Goal: Information Seeking & Learning: Learn about a topic

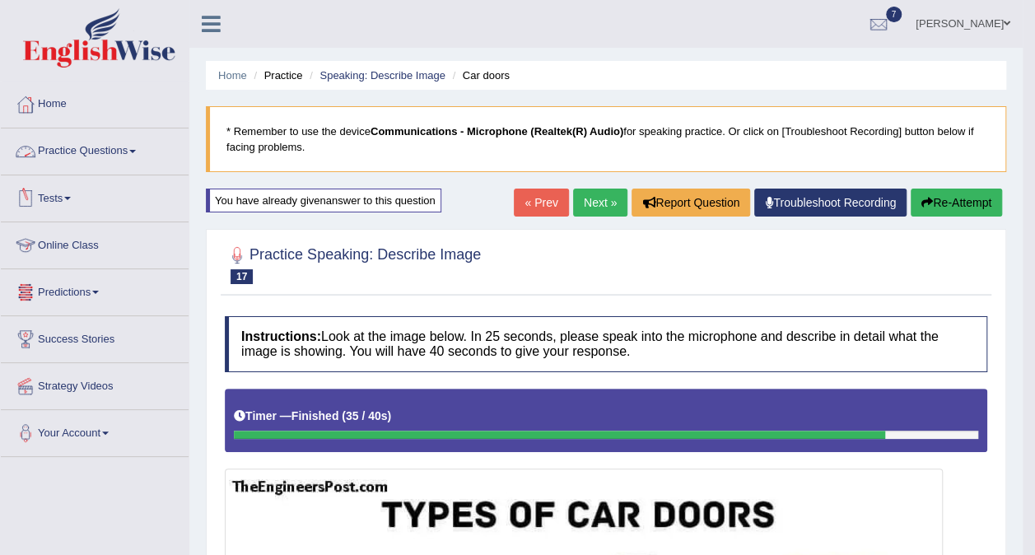
click at [142, 156] on link "Practice Questions" at bounding box center [95, 148] width 188 height 41
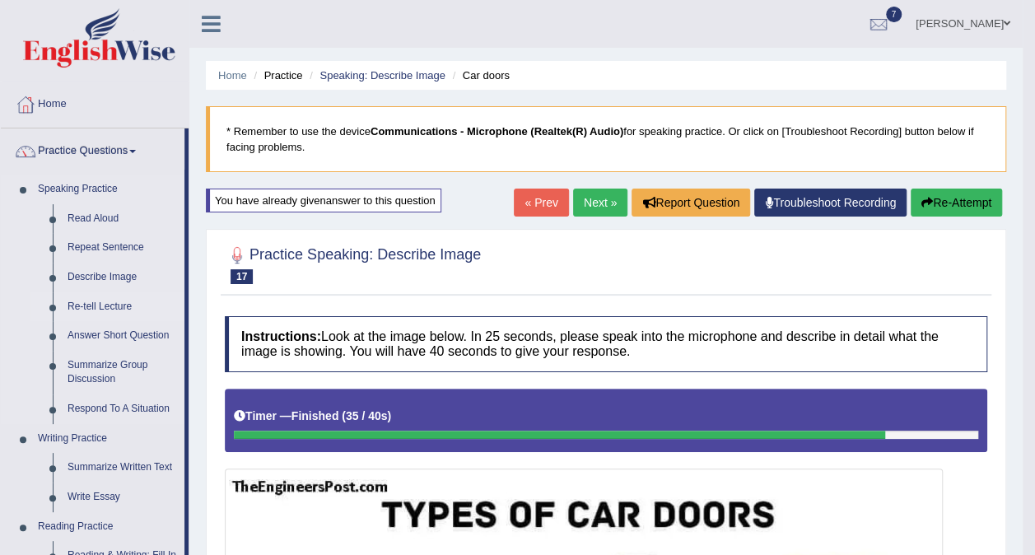
click at [113, 297] on link "Re-tell Lecture" at bounding box center [122, 307] width 124 height 30
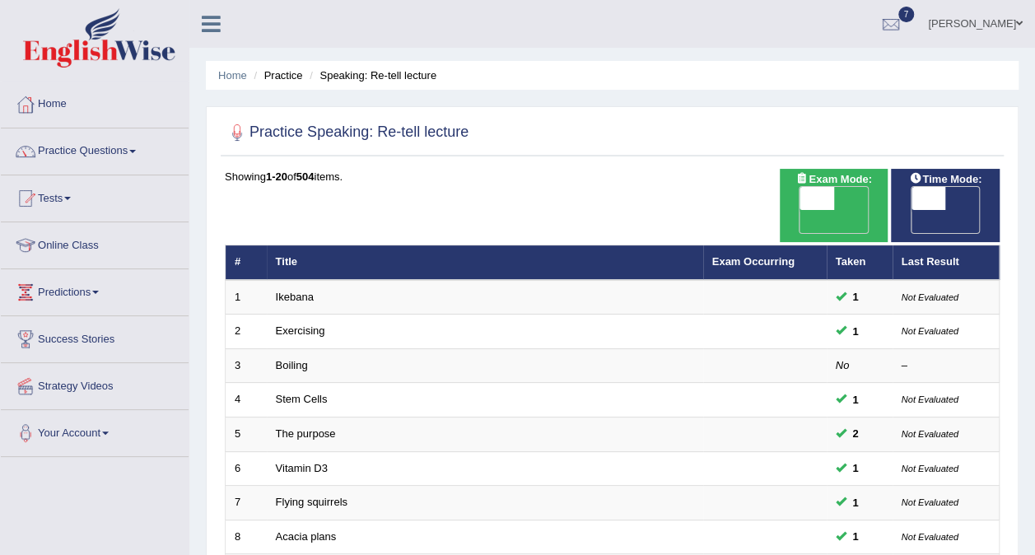
click at [912, 210] on span "OFF" at bounding box center [894, 221] width 35 height 23
checkbox input "true"
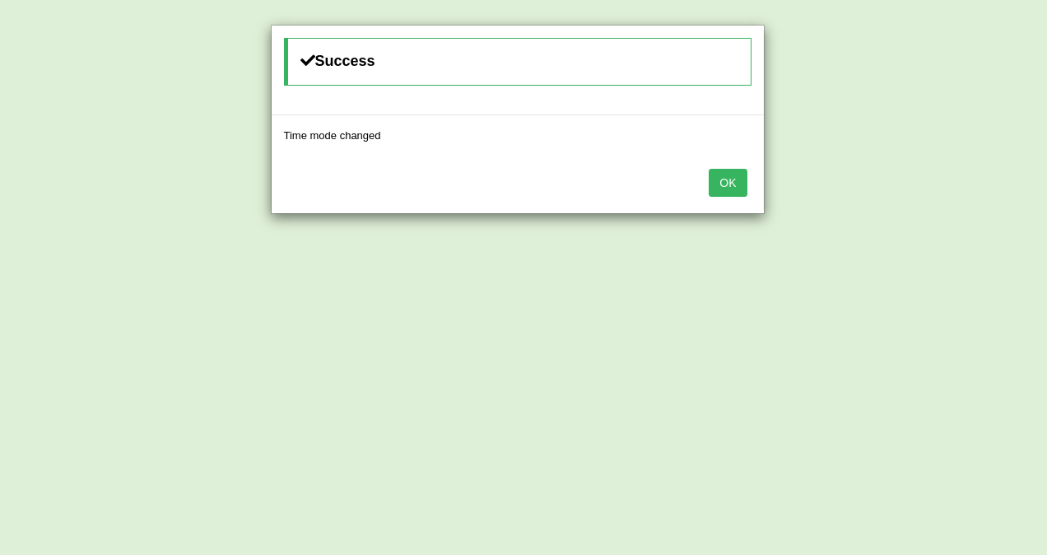
click at [733, 181] on button "OK" at bounding box center [728, 183] width 38 height 28
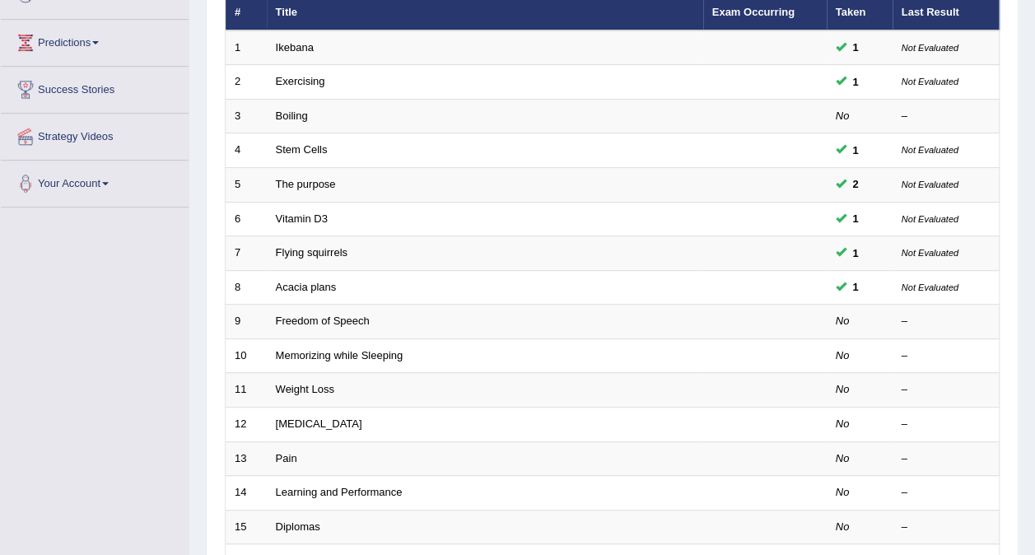
scroll to position [250, 0]
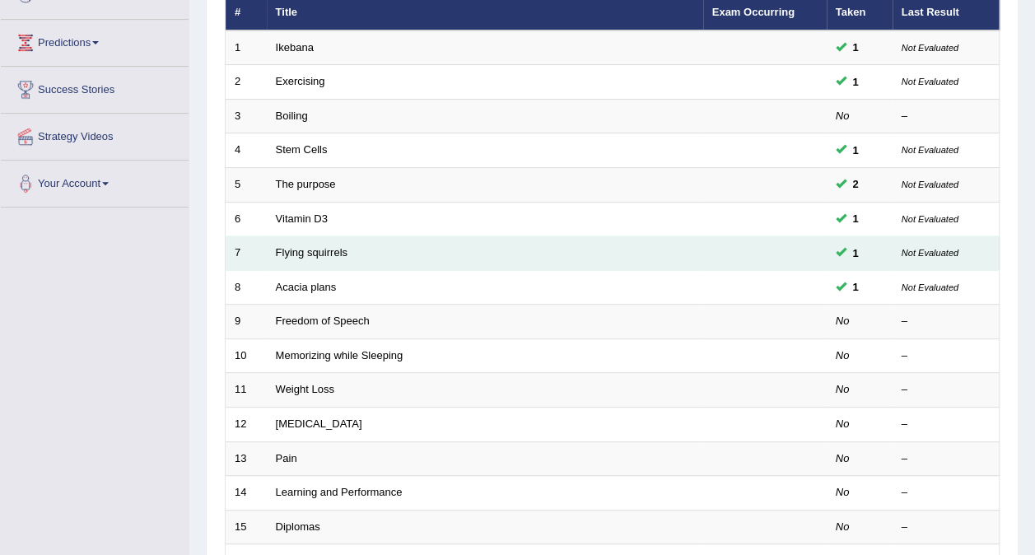
click at [647, 238] on td "Flying squirrels" at bounding box center [485, 253] width 436 height 35
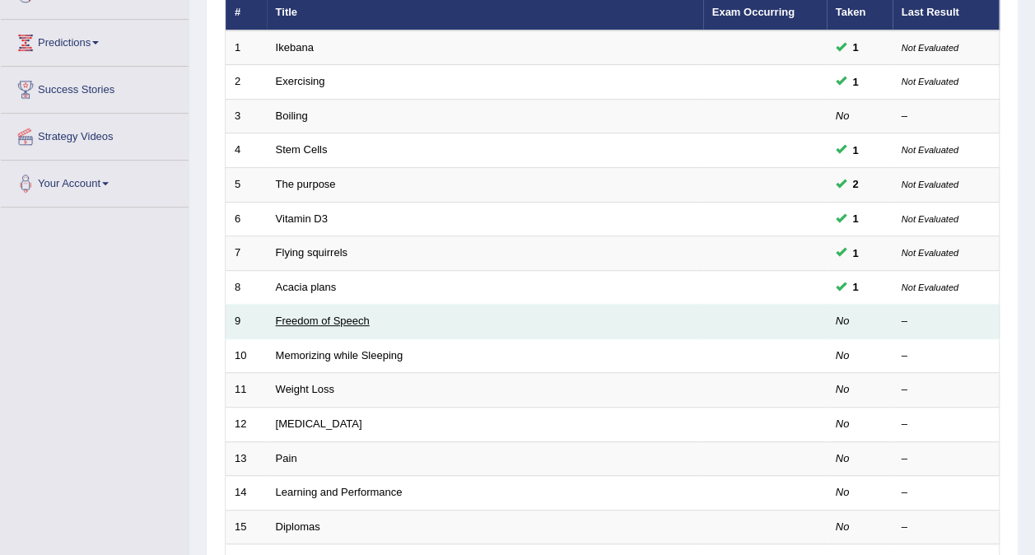
click at [329, 315] on link "Freedom of Speech" at bounding box center [323, 321] width 94 height 12
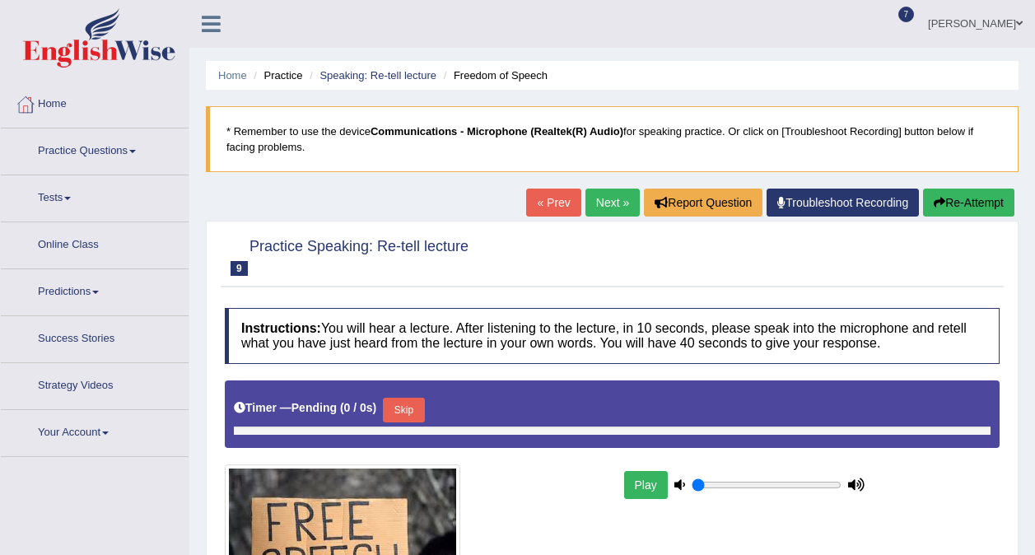
type input "0.05"
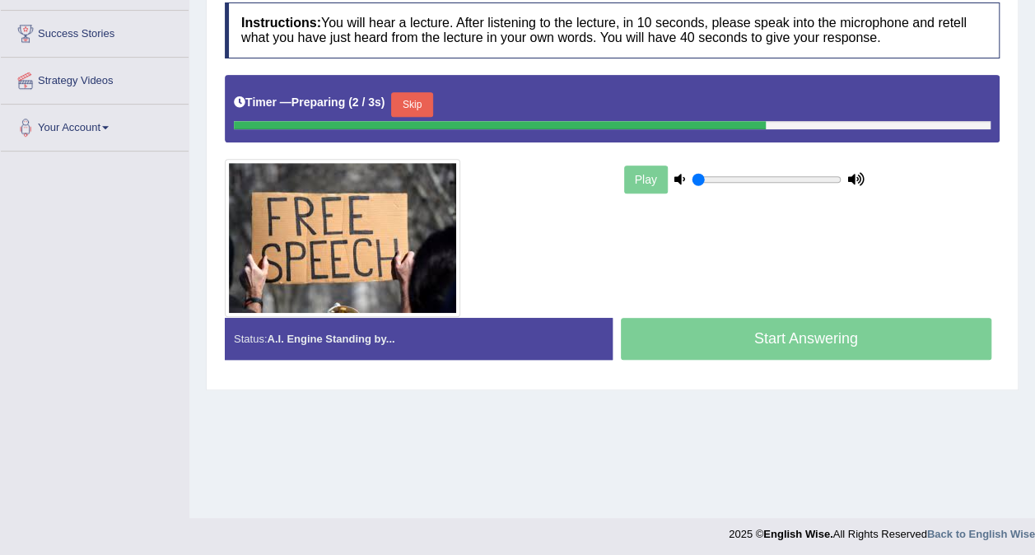
scroll to position [306, 0]
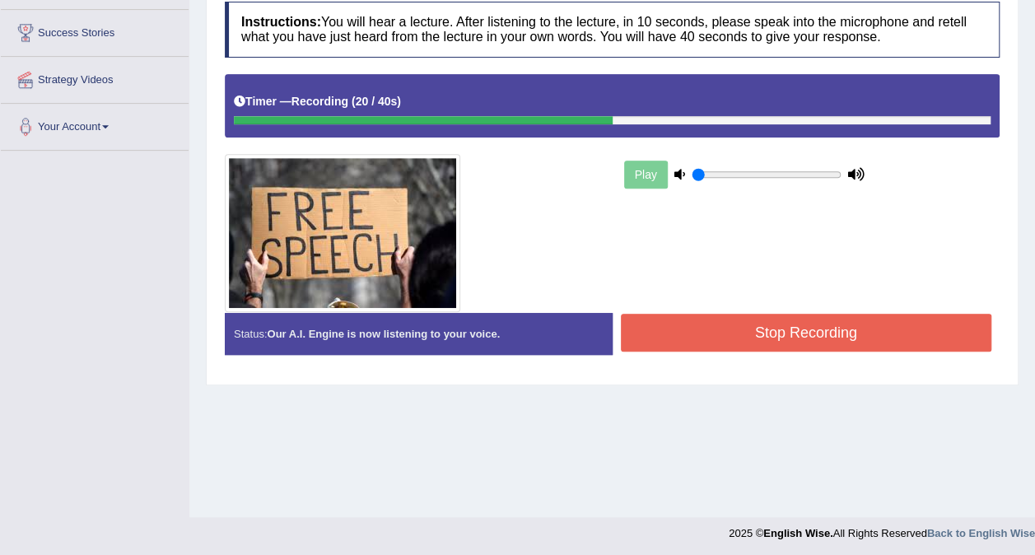
click at [717, 324] on button "Stop Recording" at bounding box center [806, 333] width 371 height 38
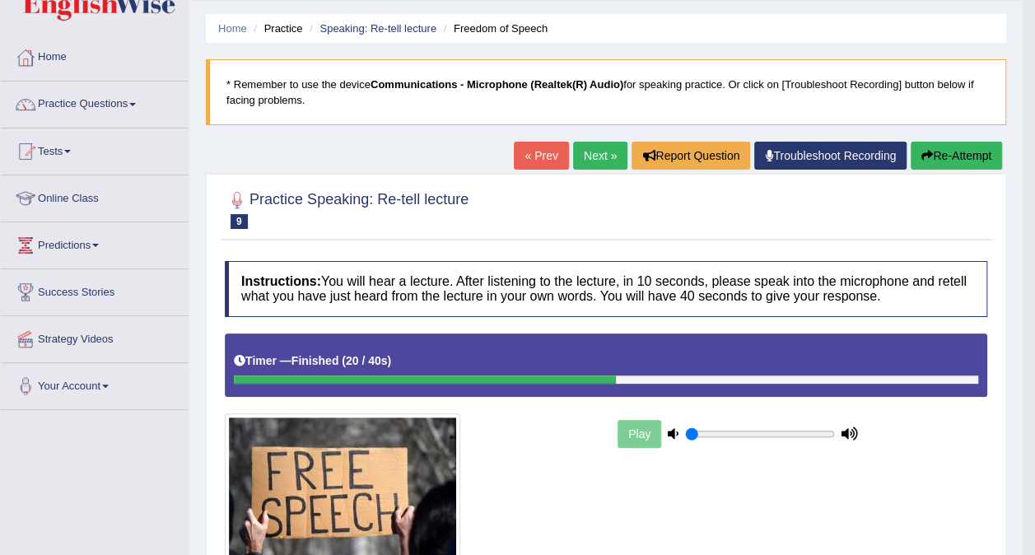
scroll to position [45, 0]
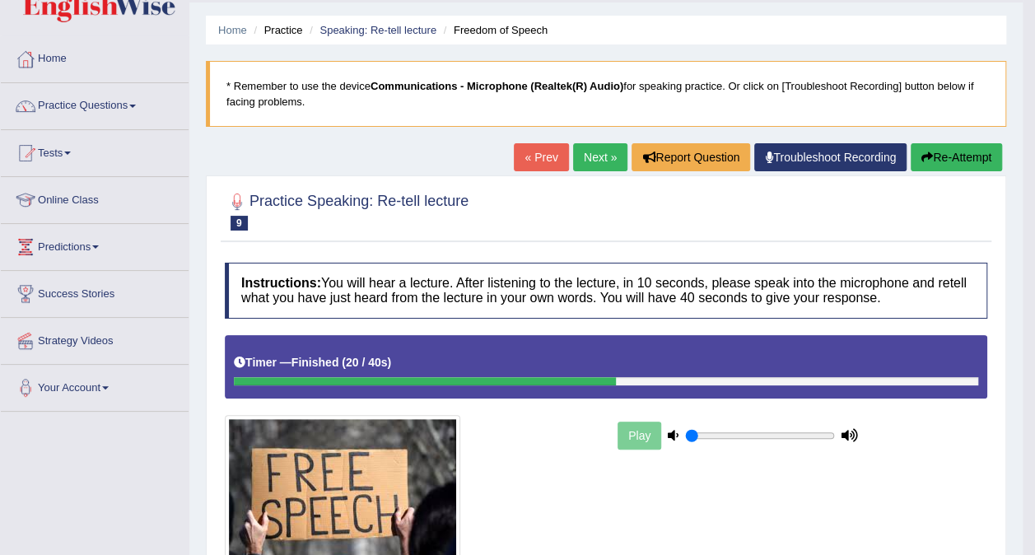
click at [597, 156] on link "Next »" at bounding box center [600, 157] width 54 height 28
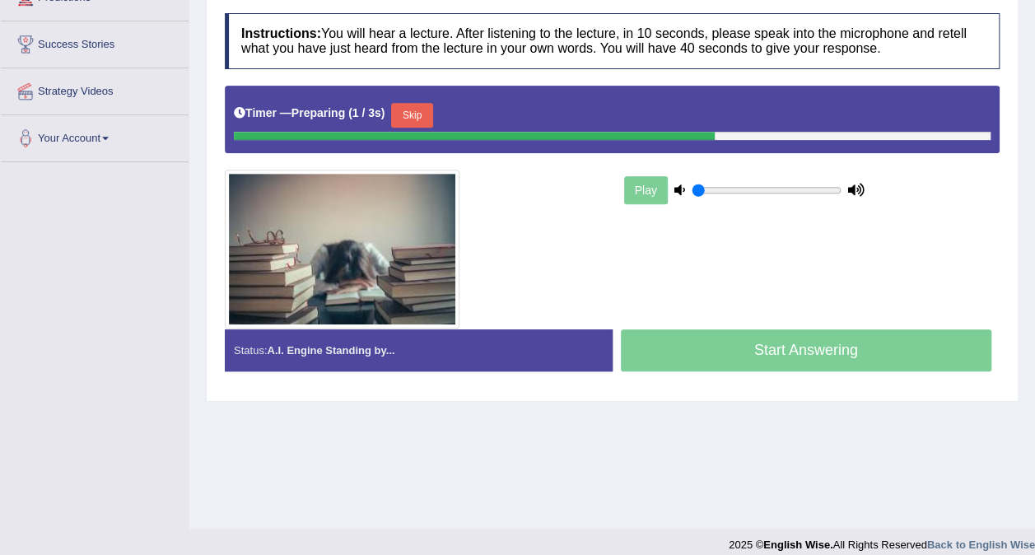
scroll to position [304, 0]
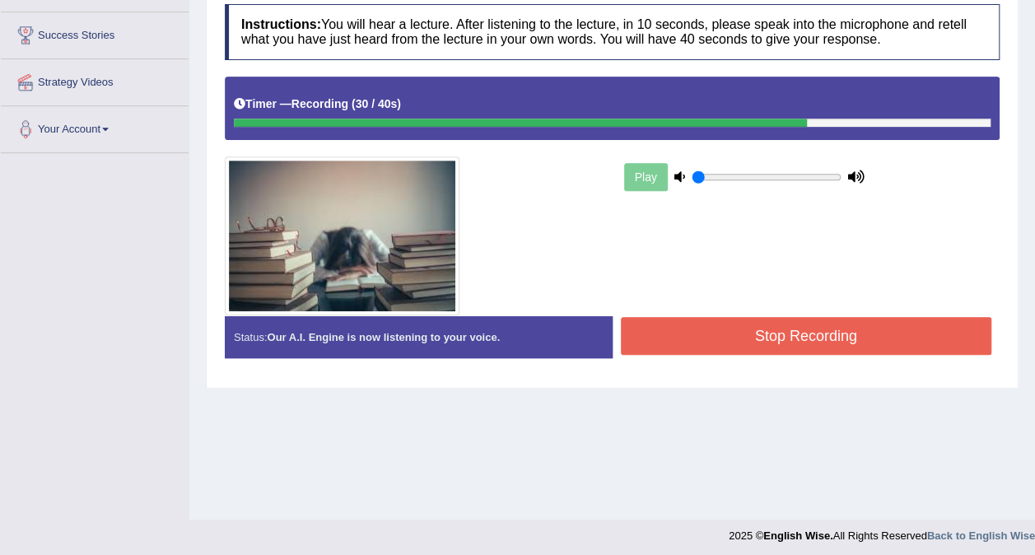
click at [784, 317] on button "Stop Recording" at bounding box center [806, 336] width 371 height 38
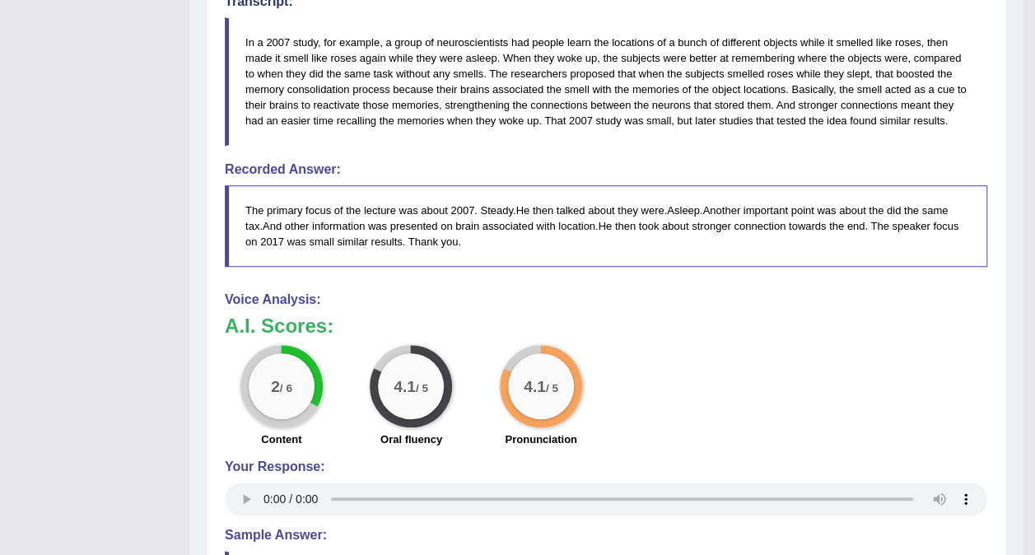
scroll to position [635, 0]
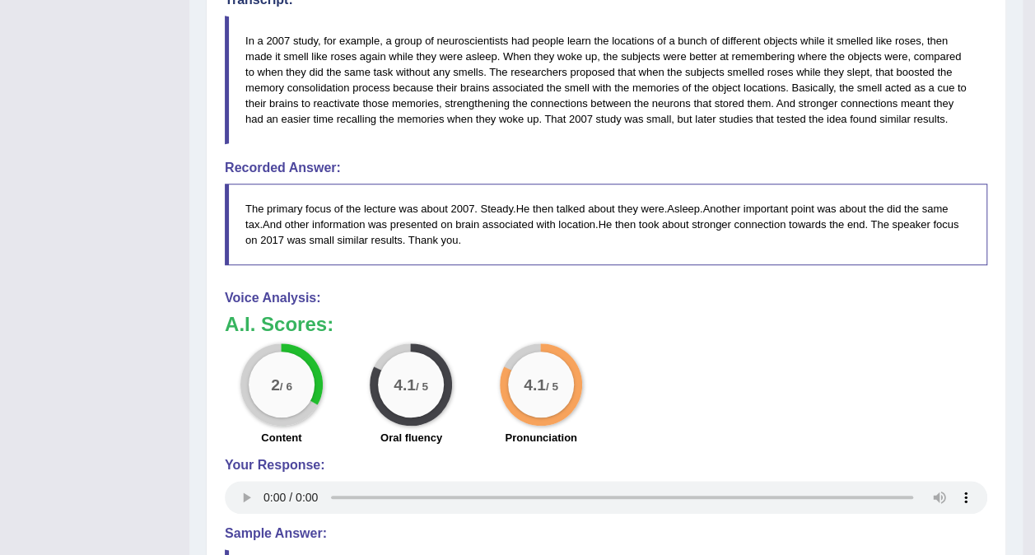
click at [784, 315] on h3 "A.I. Scores:" at bounding box center [606, 324] width 763 height 21
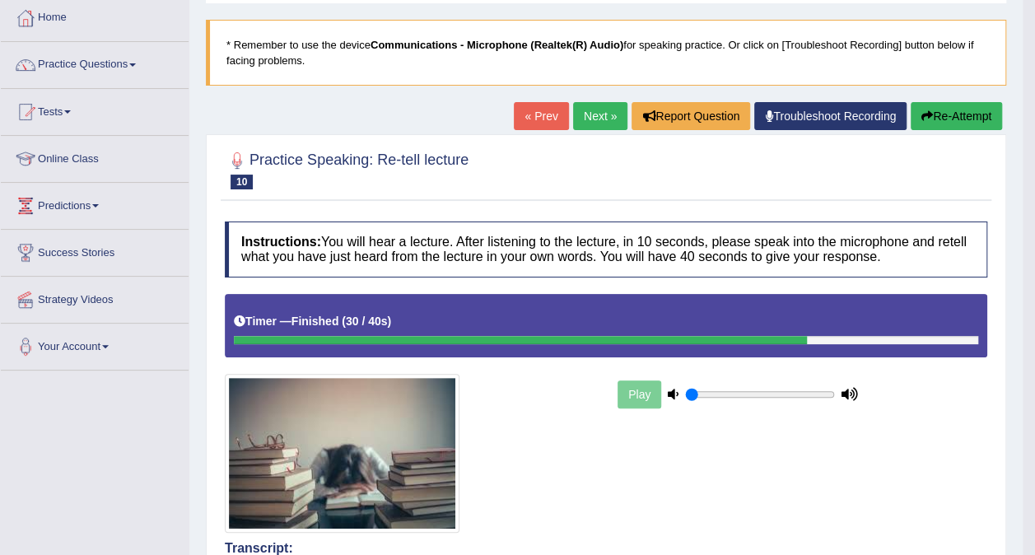
scroll to position [86, 0]
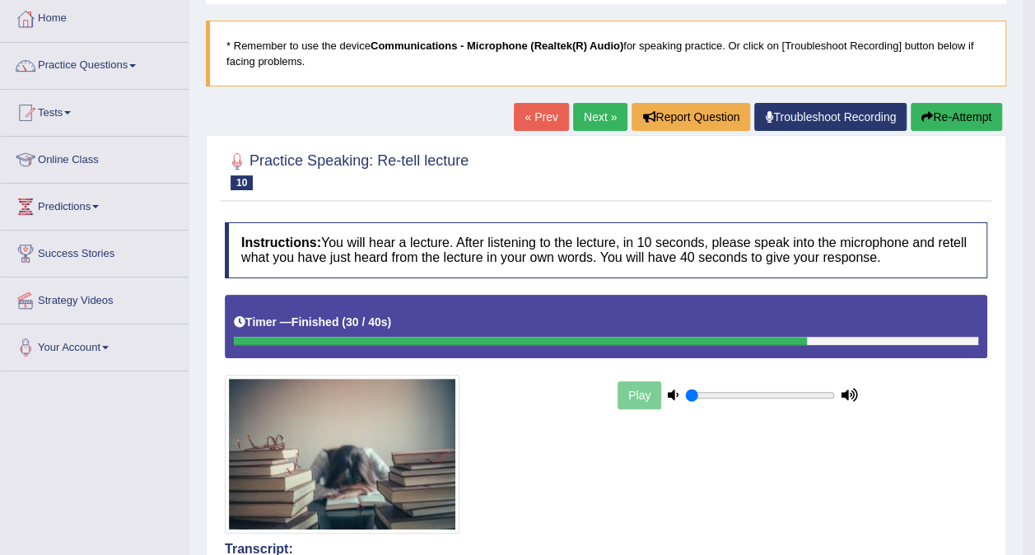
click at [585, 114] on link "Next »" at bounding box center [600, 117] width 54 height 28
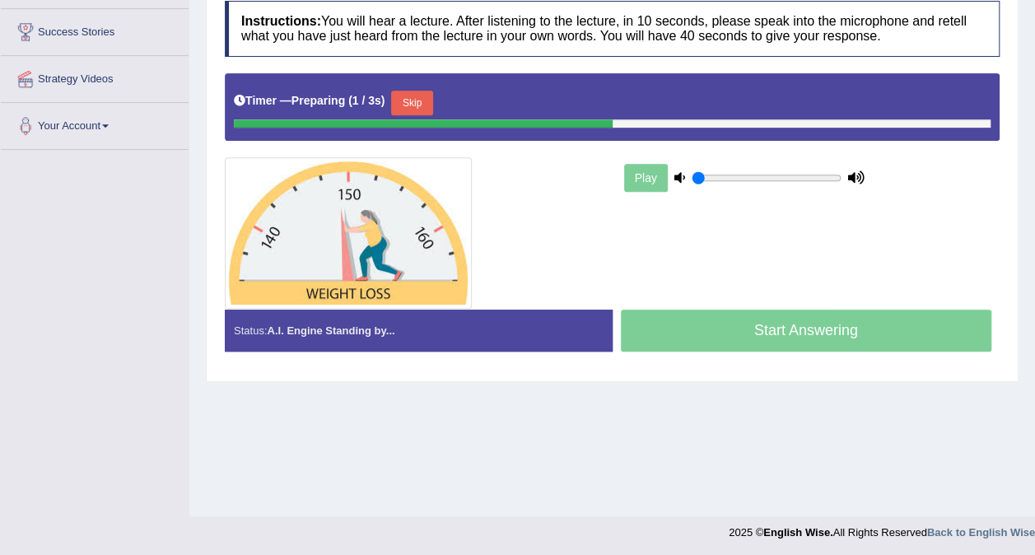
scroll to position [308, 0]
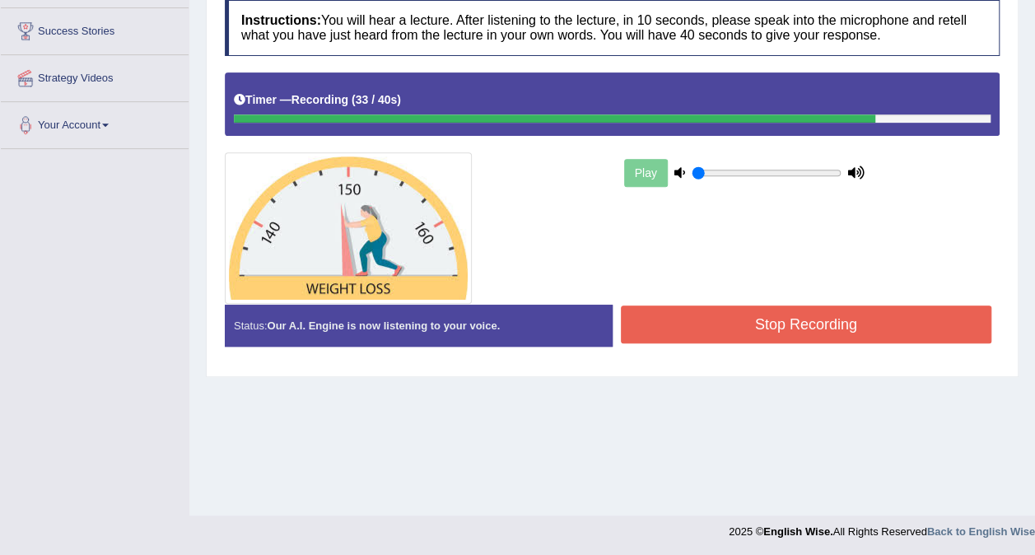
click at [767, 315] on button "Stop Recording" at bounding box center [806, 324] width 371 height 38
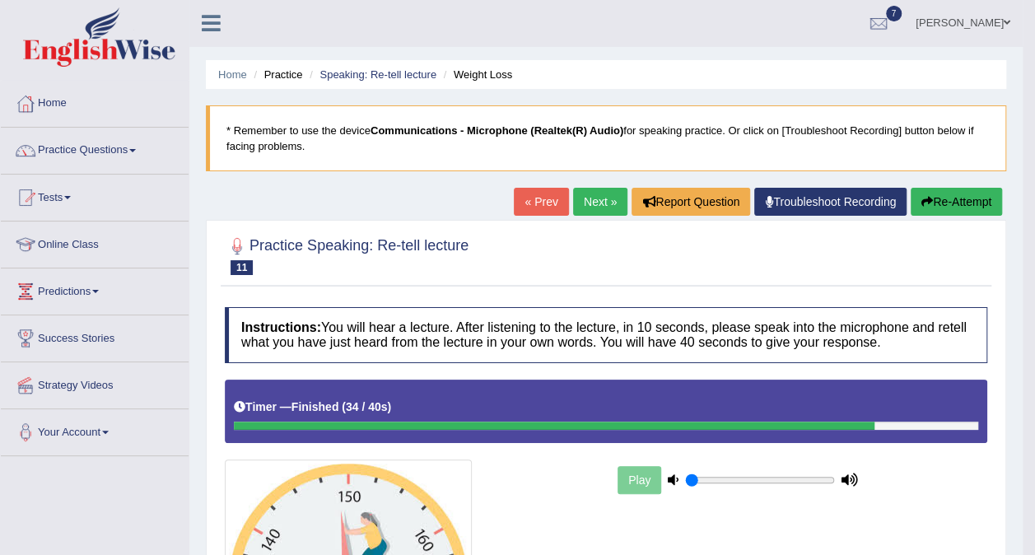
scroll to position [0, 0]
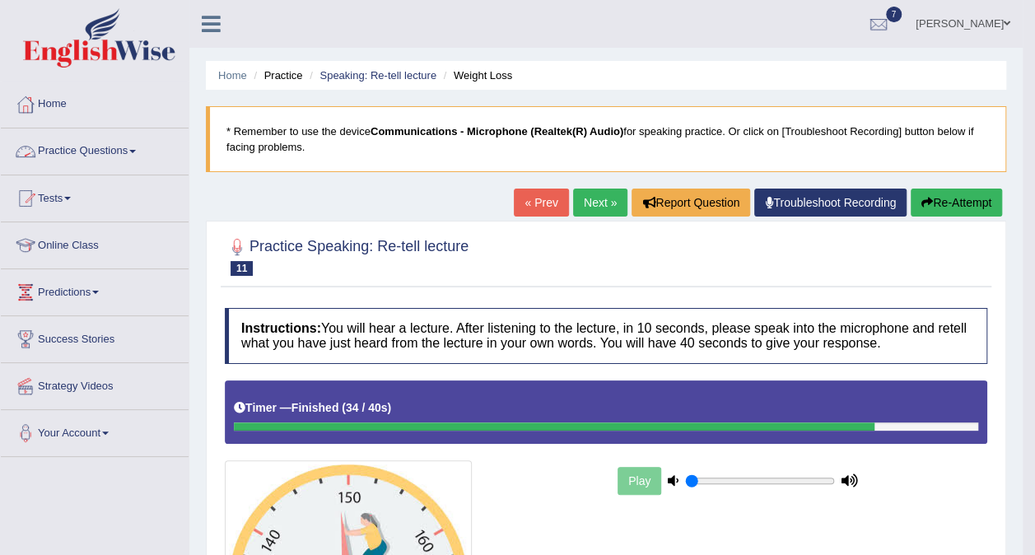
click at [134, 148] on link "Practice Questions" at bounding box center [95, 148] width 188 height 41
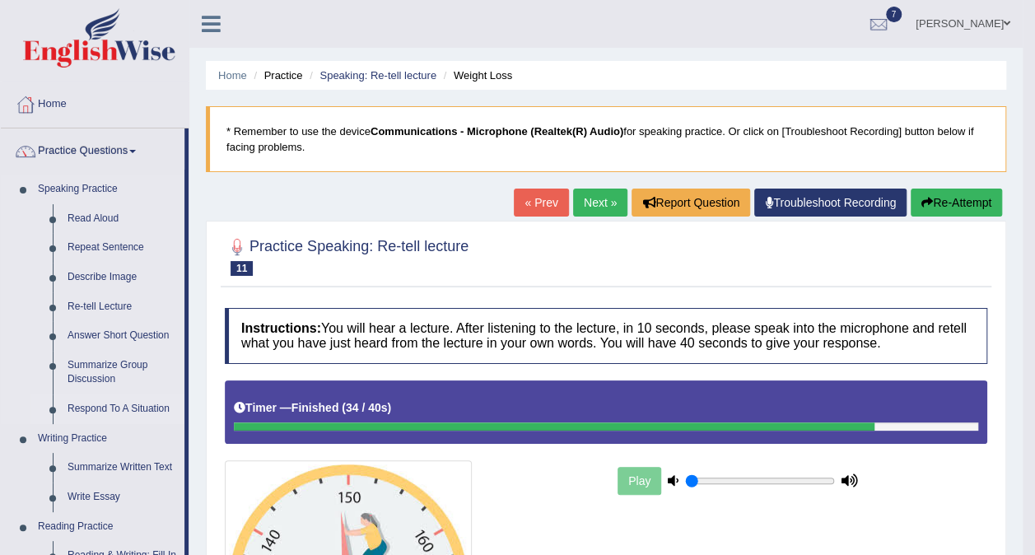
click at [92, 413] on link "Respond To A Situation" at bounding box center [122, 409] width 124 height 30
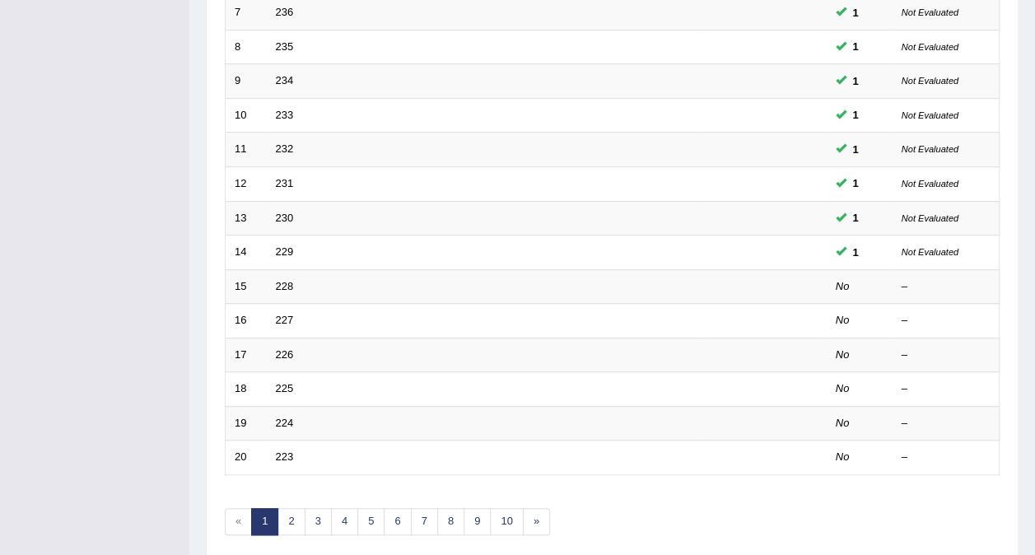
scroll to position [527, 0]
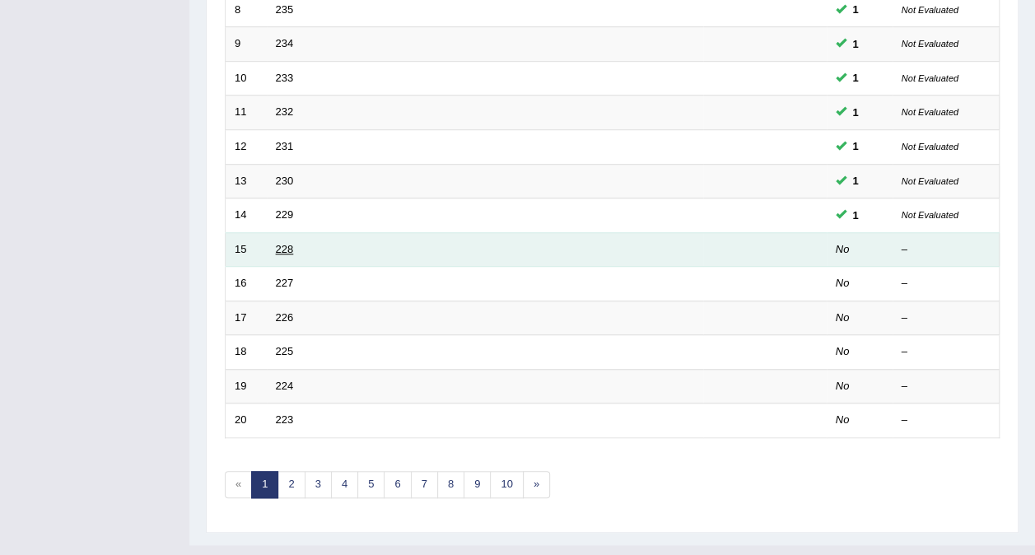
click at [285, 243] on link "228" at bounding box center [285, 249] width 18 height 12
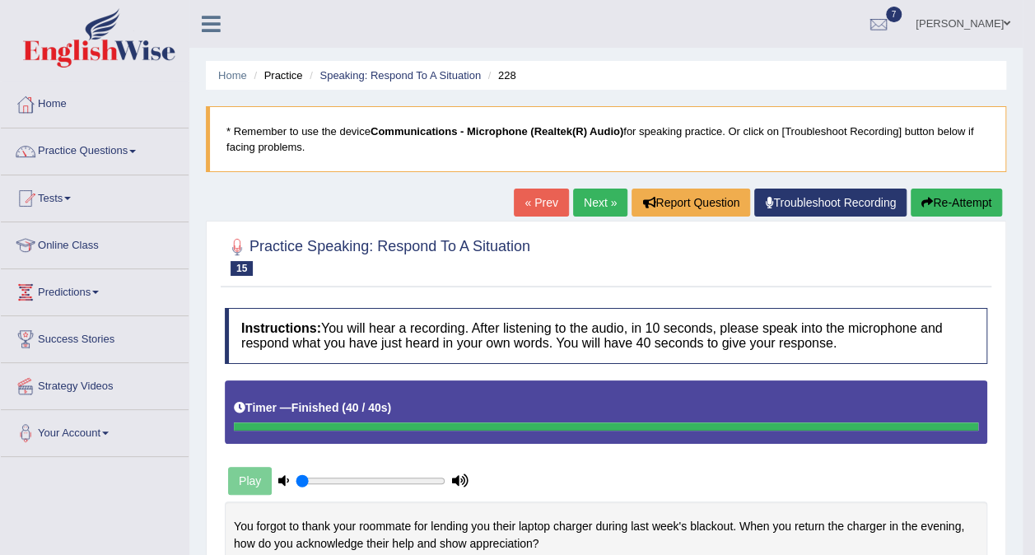
click at [595, 208] on link "Next »" at bounding box center [600, 203] width 54 height 28
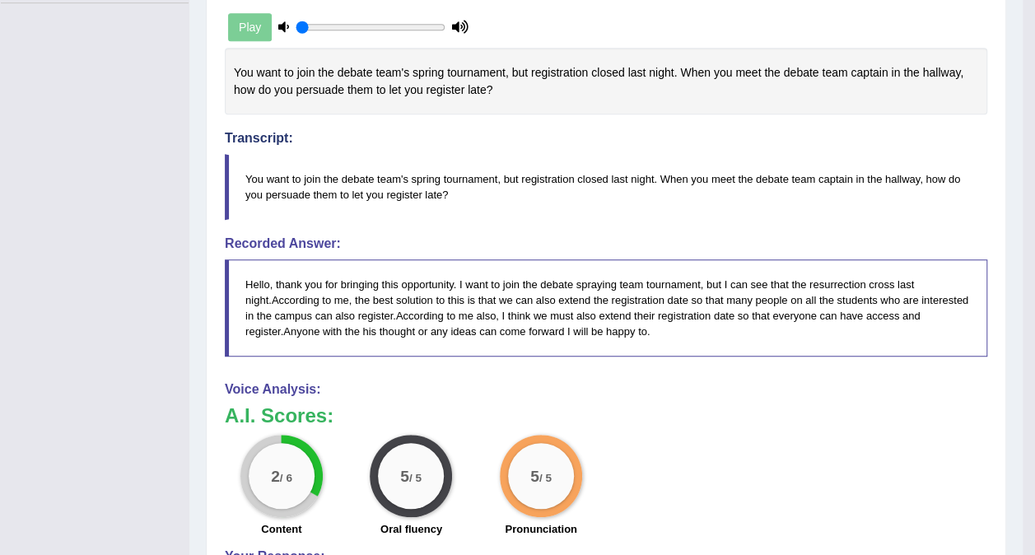
scroll to position [457, 0]
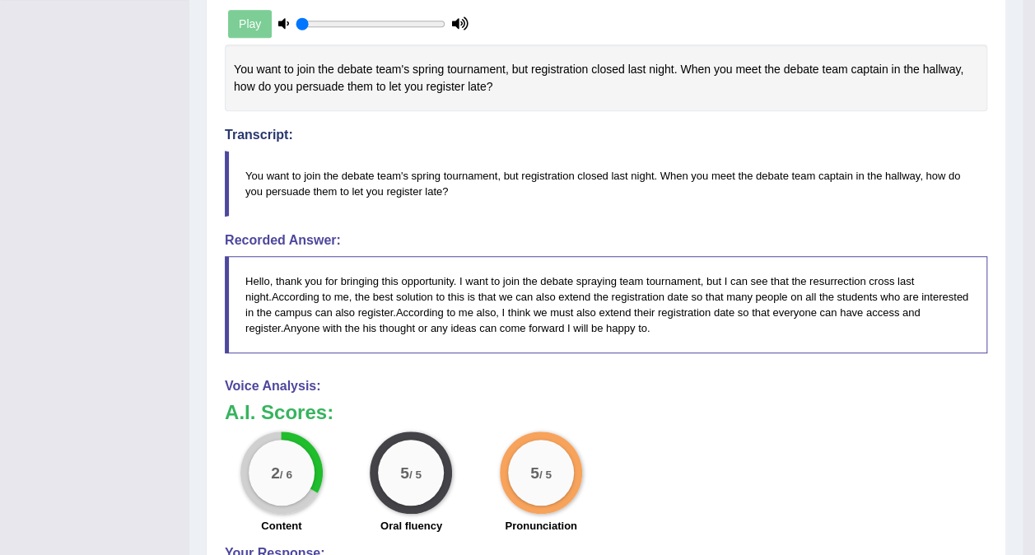
click at [595, 208] on blockquote "You want to join the debate team's spring tournament, but registration closed l…" at bounding box center [606, 184] width 763 height 66
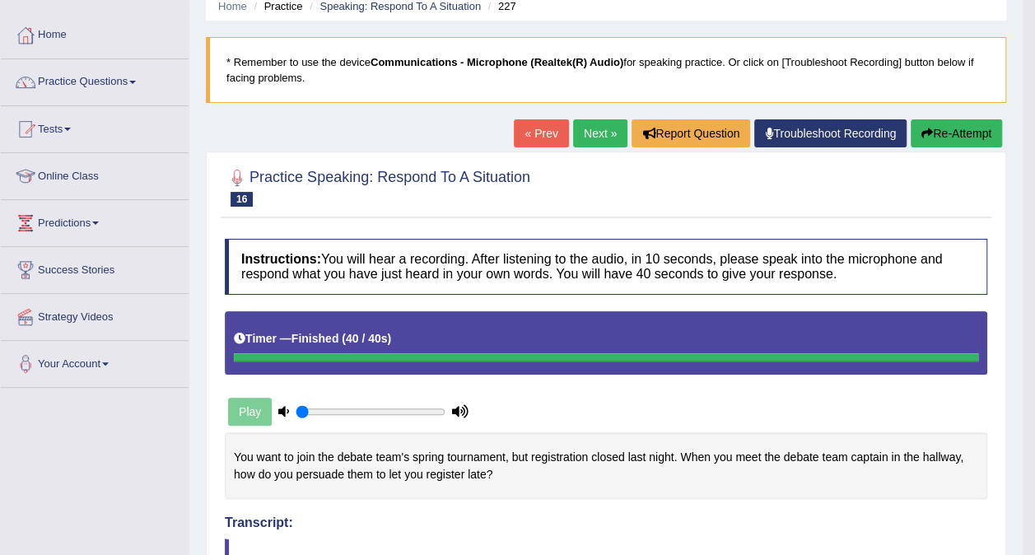
scroll to position [68, 0]
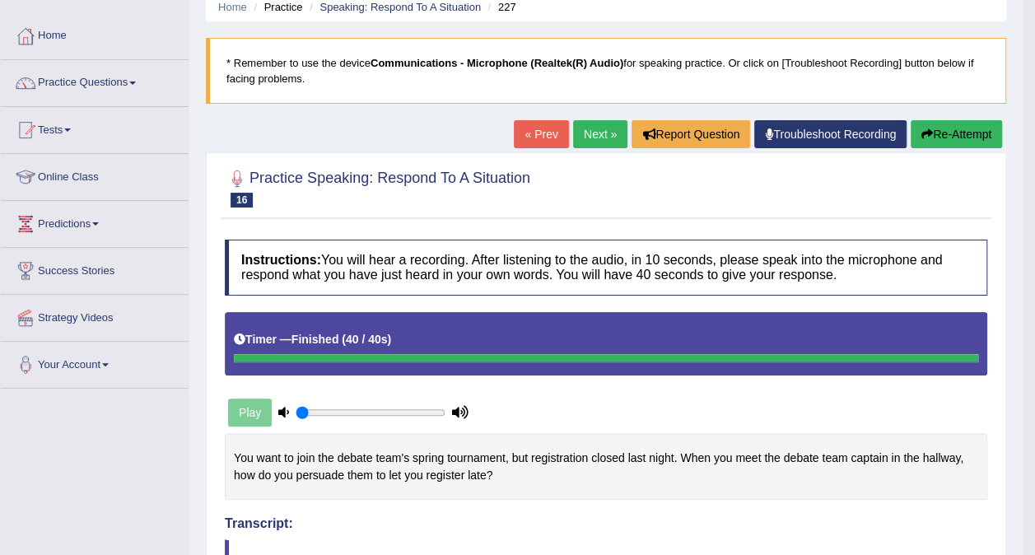
click at [601, 137] on link "Next »" at bounding box center [600, 134] width 54 height 28
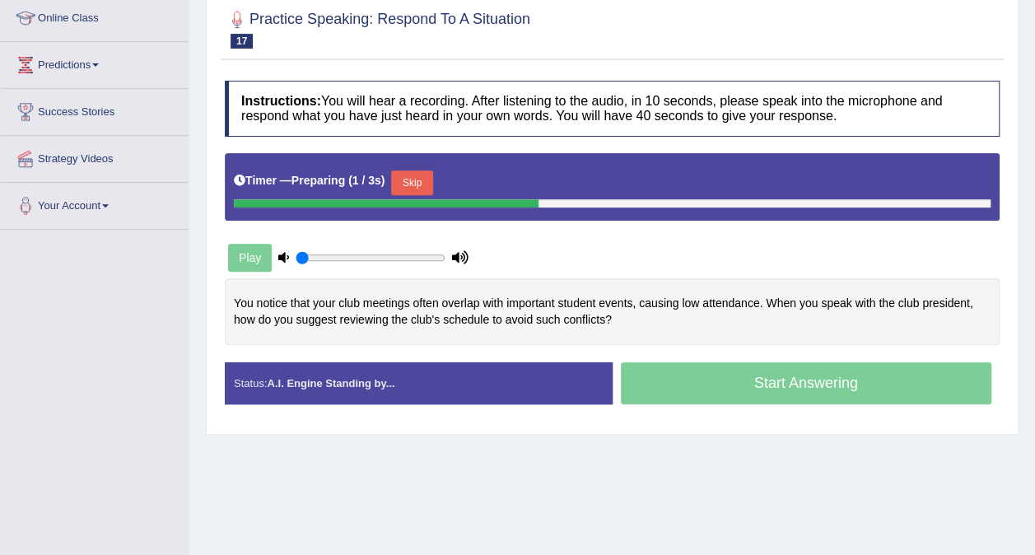
scroll to position [310, 0]
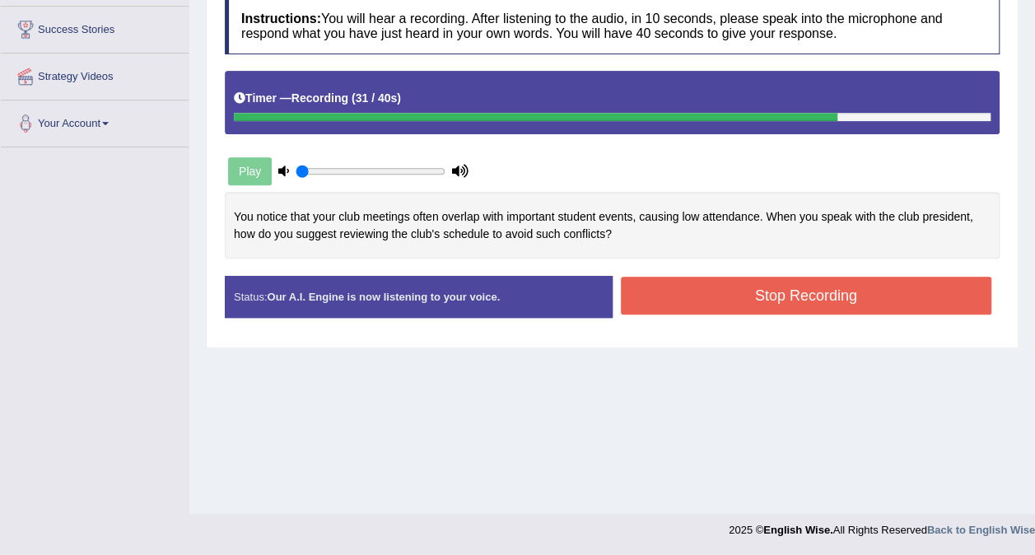
click at [804, 293] on button "Stop Recording" at bounding box center [806, 296] width 371 height 38
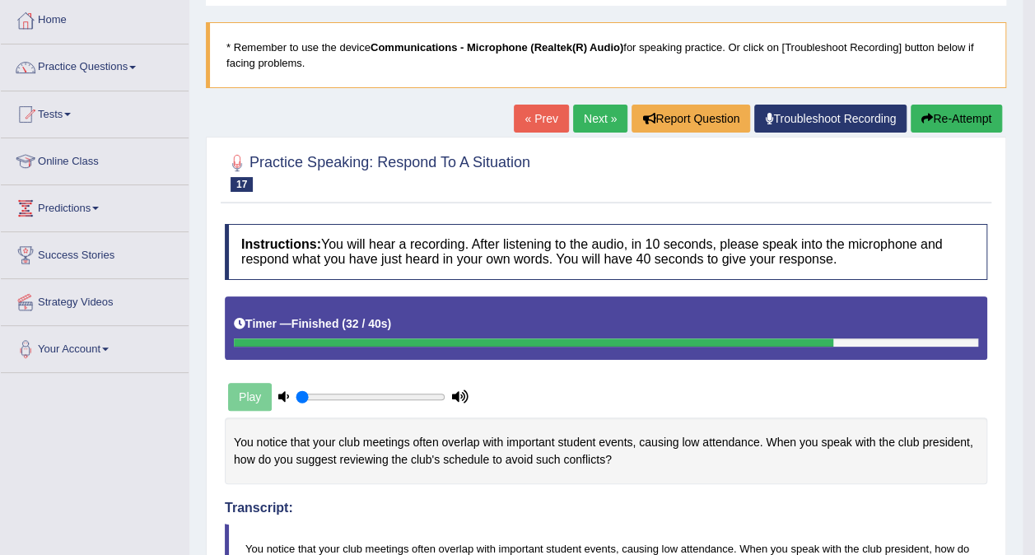
scroll to position [71, 0]
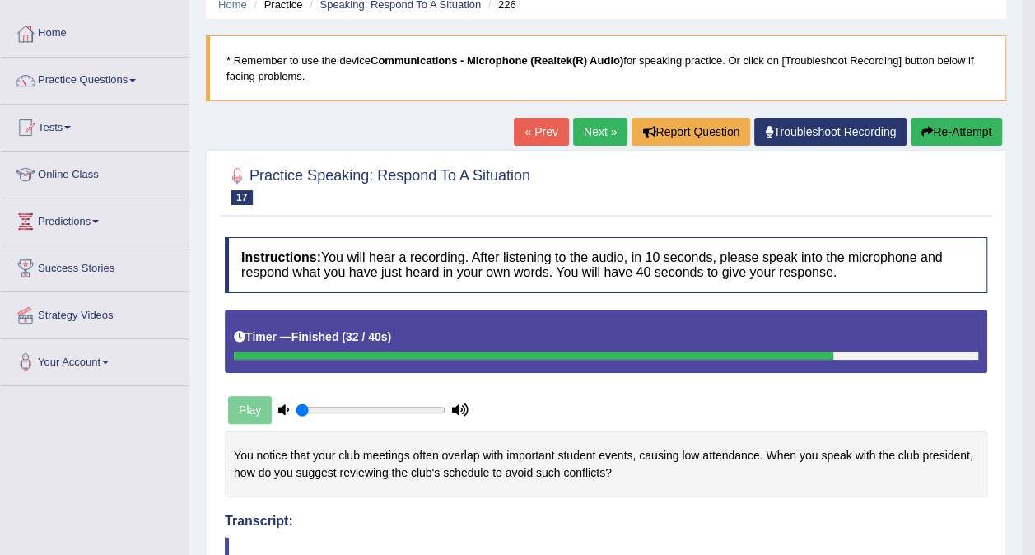
click at [588, 127] on link "Next »" at bounding box center [600, 132] width 54 height 28
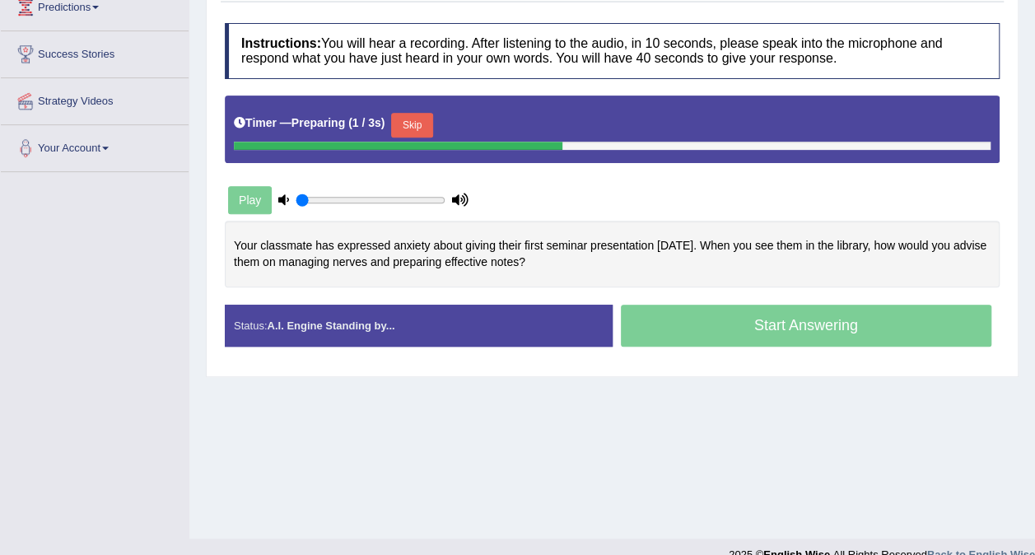
scroll to position [310, 0]
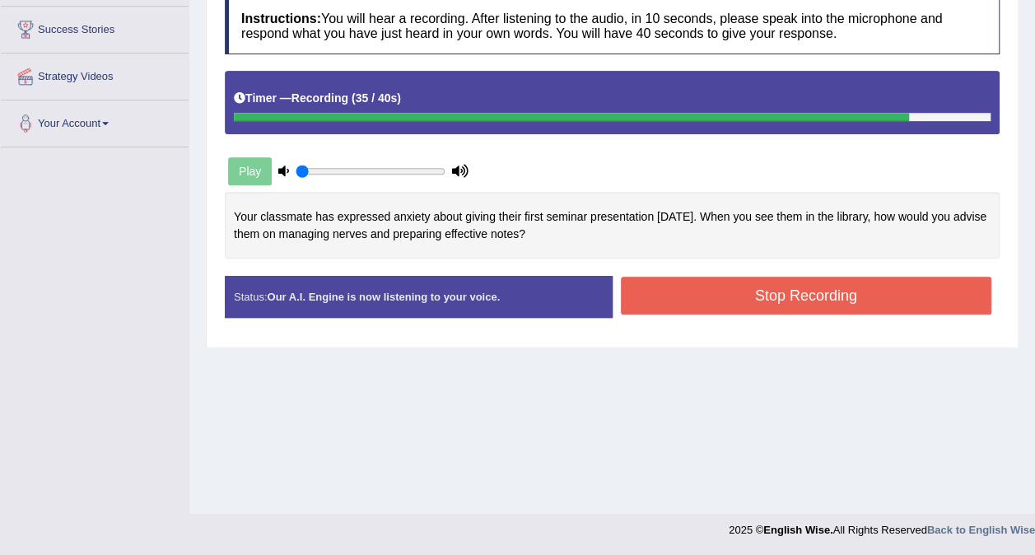
click at [789, 303] on button "Stop Recording" at bounding box center [806, 296] width 371 height 38
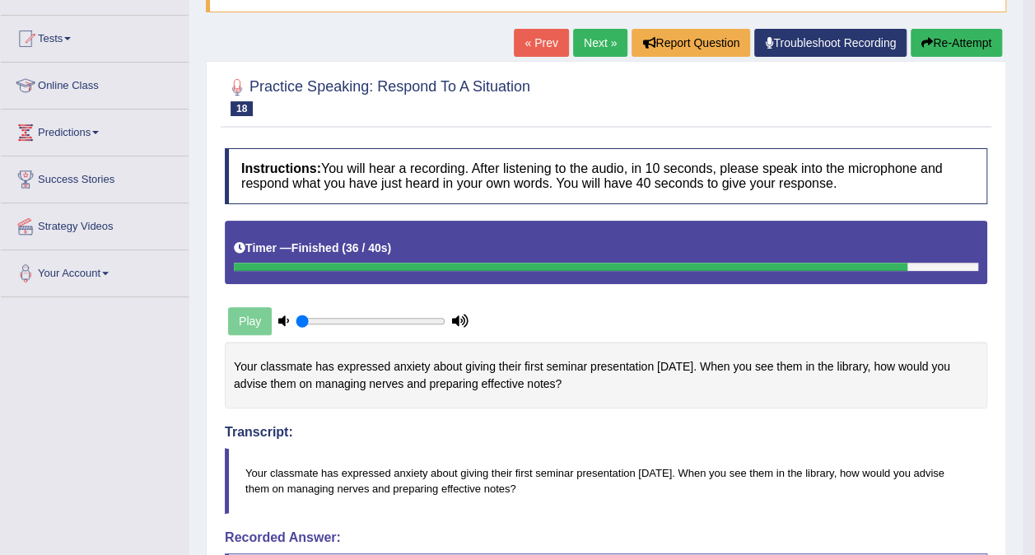
scroll to position [0, 0]
